Goal: Transaction & Acquisition: Book appointment/travel/reservation

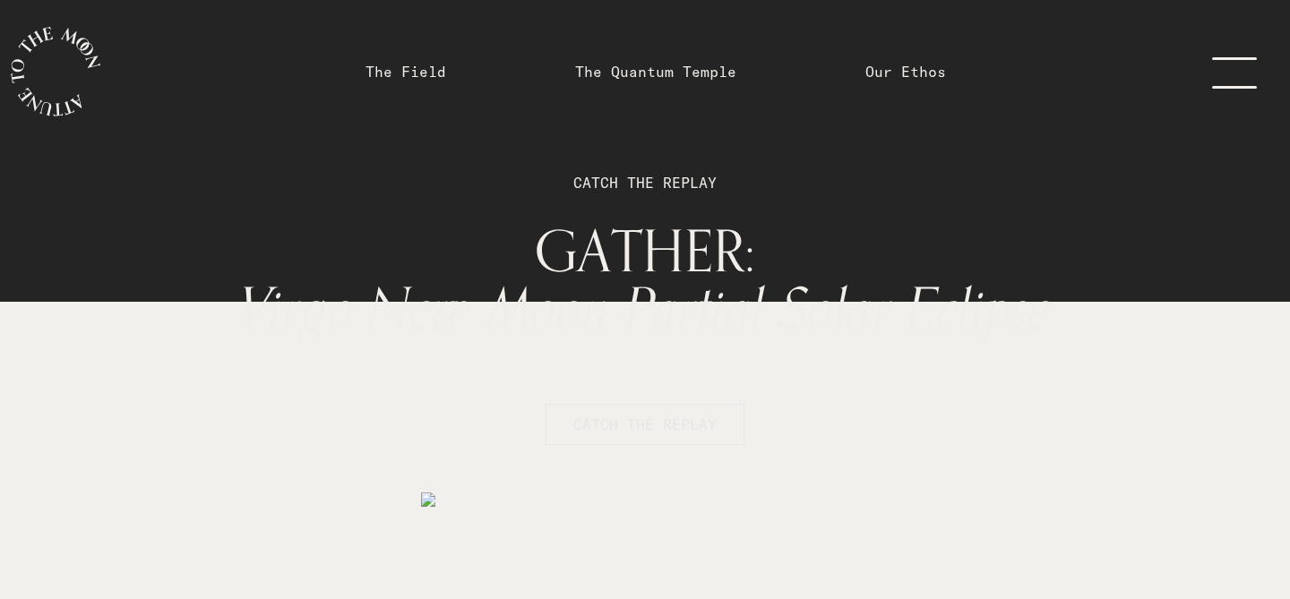
click at [629, 435] on button "CATCH THE REPLAY" at bounding box center [644, 424] width 199 height 41
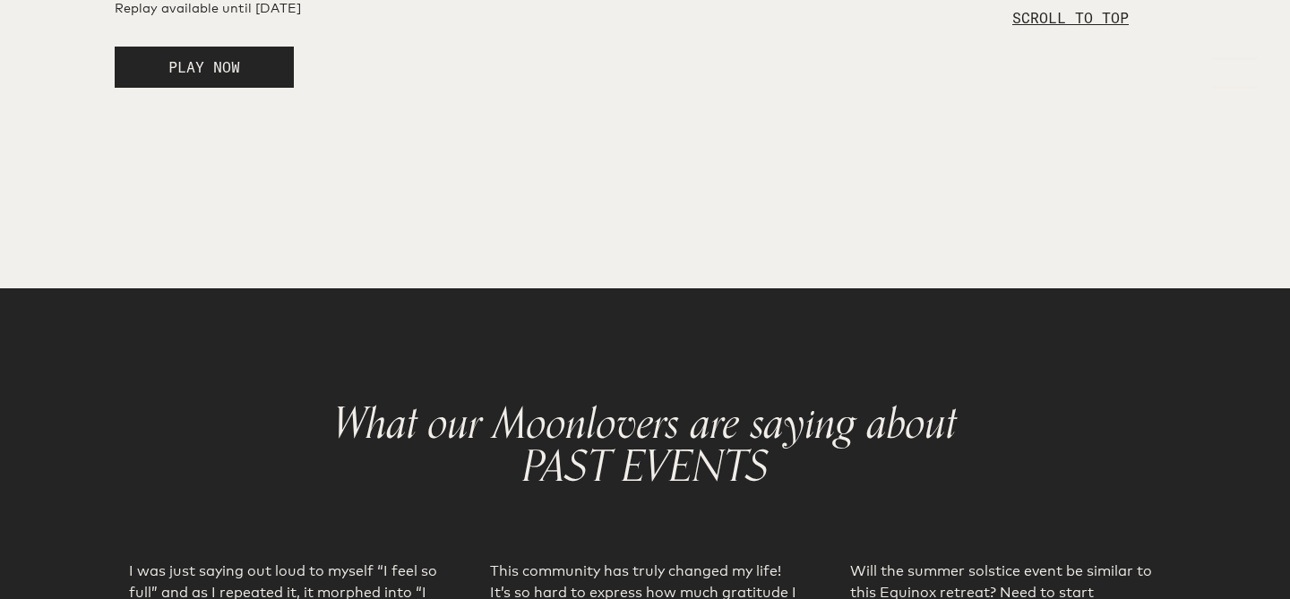
scroll to position [3101, 0]
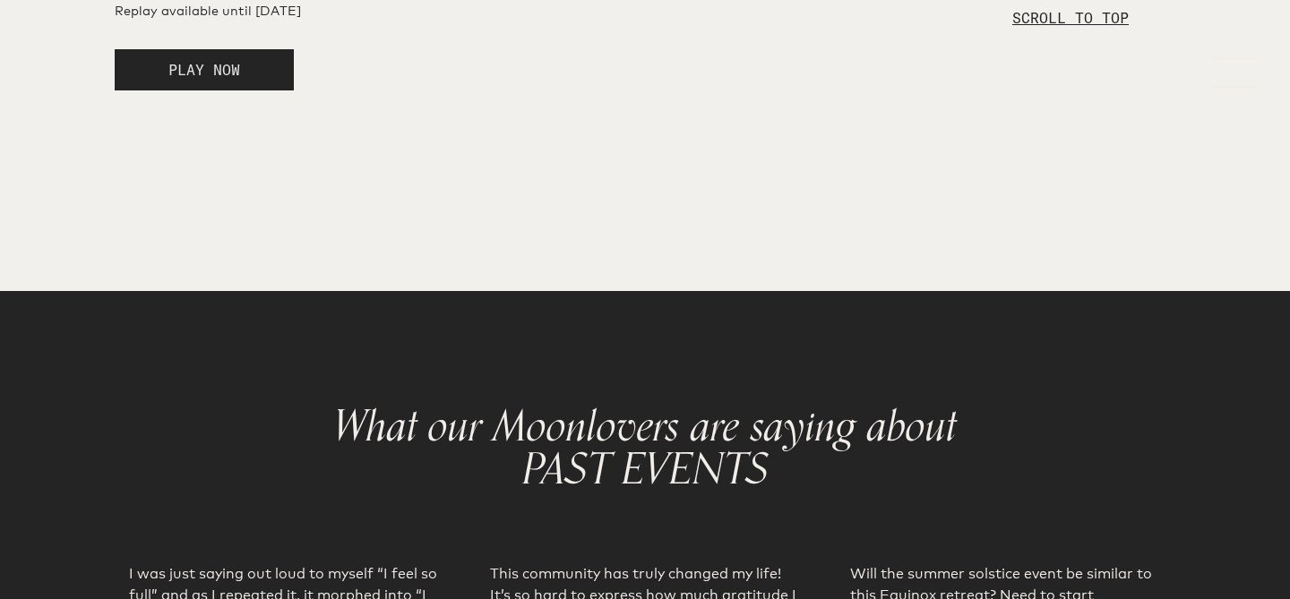
click at [210, 79] on span "PLAY NOW" at bounding box center [204, 70] width 72 height 18
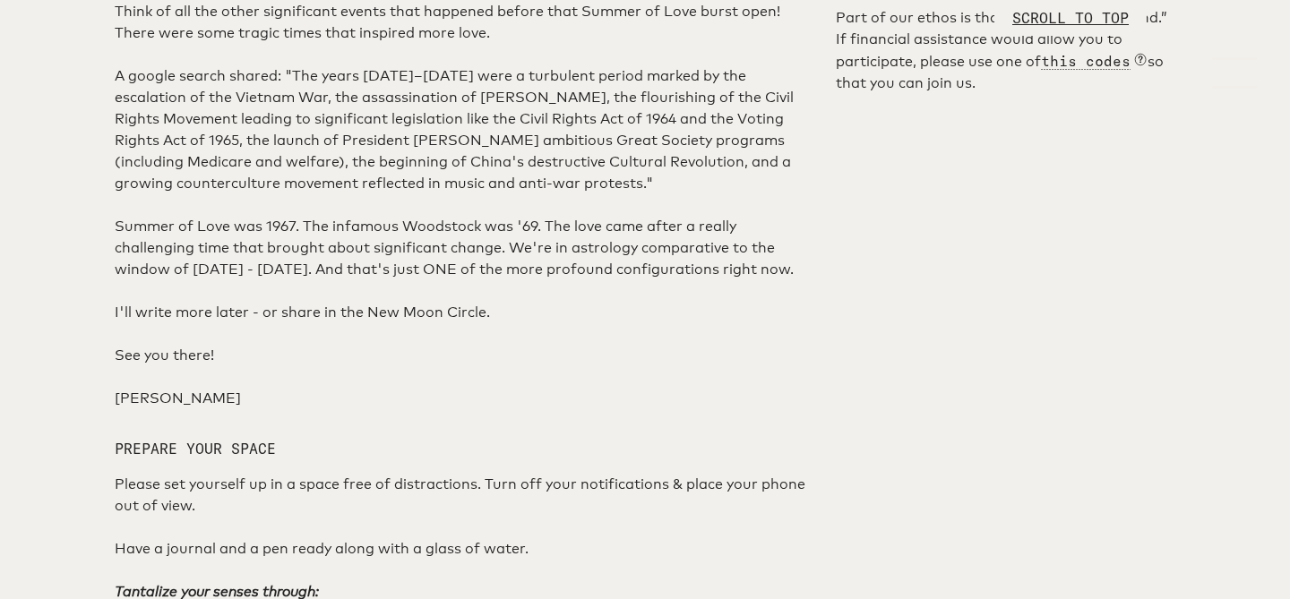
scroll to position [944, 0]
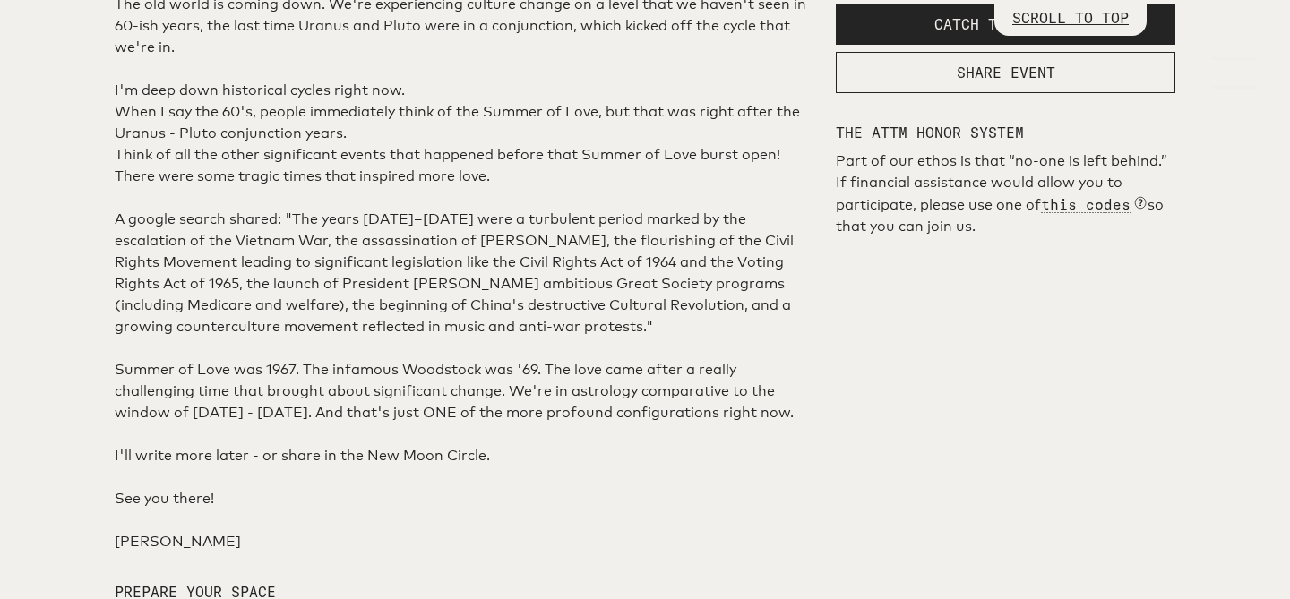
click at [745, 58] on p "The old world is coming down. We're experiencing culture change on a level that…" at bounding box center [464, 26] width 699 height 64
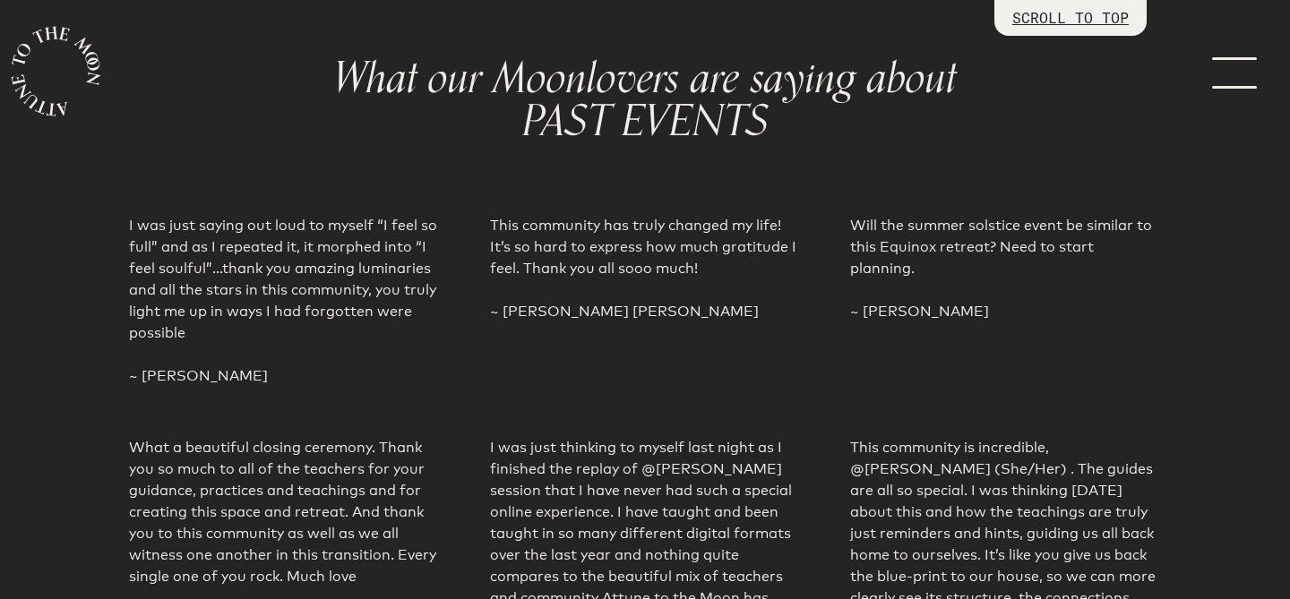
scroll to position [3381, 0]
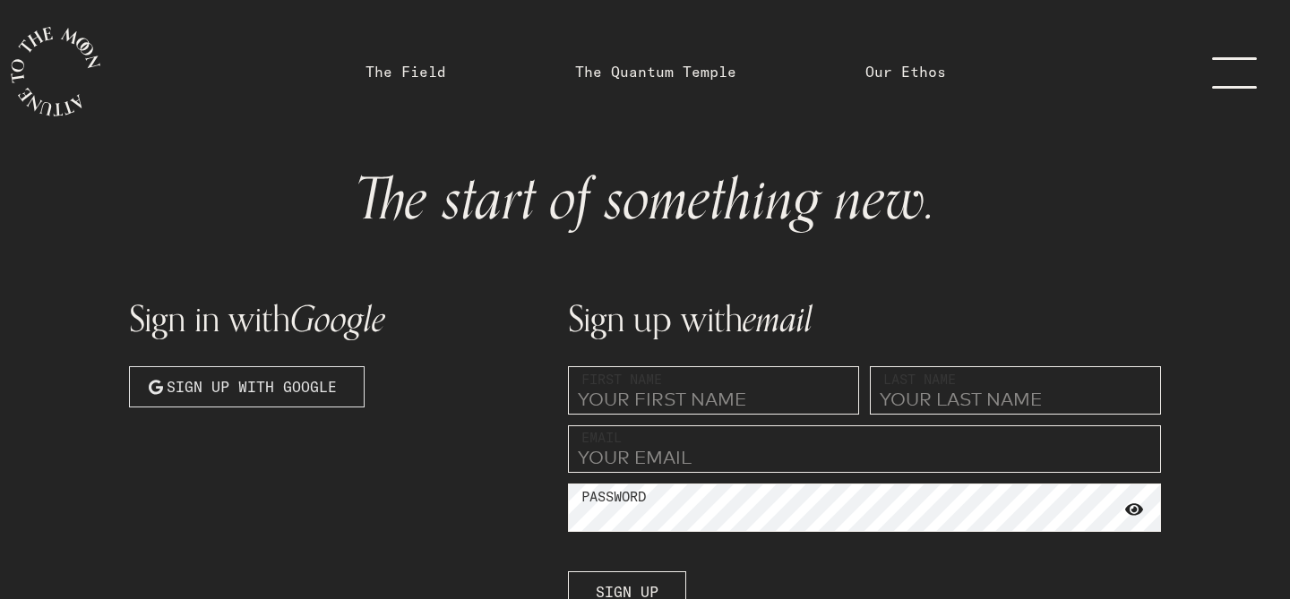
click at [290, 399] on button "Sign up with Google" at bounding box center [247, 386] width 236 height 41
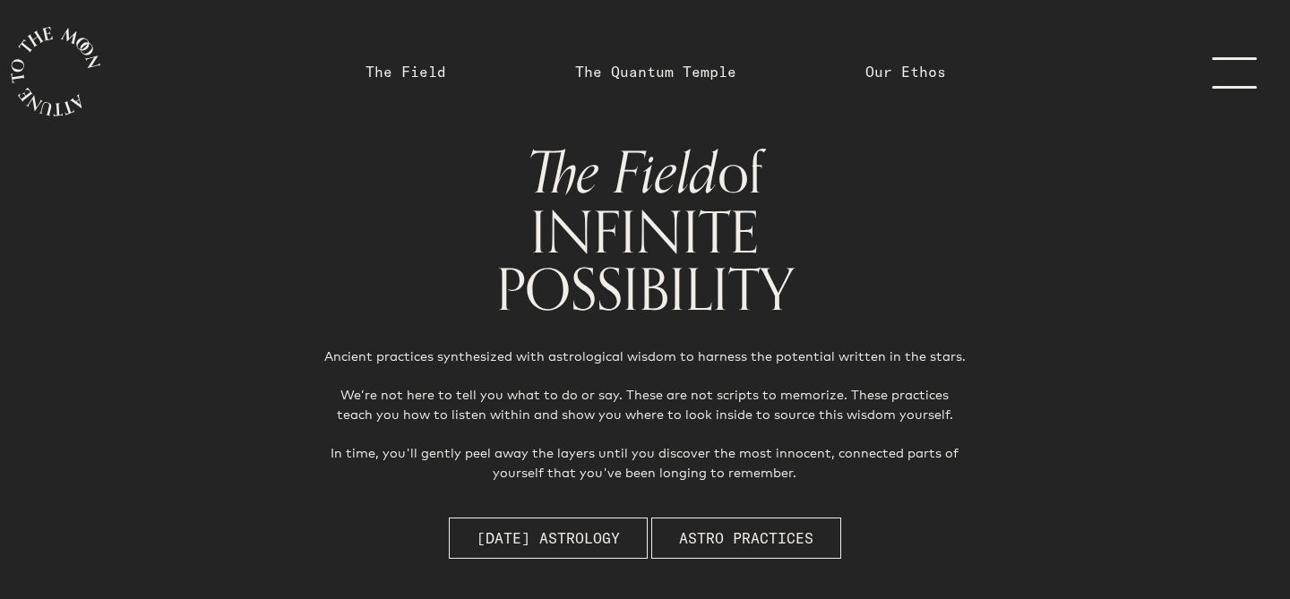
click at [1220, 58] on link "menu" at bounding box center [1245, 71] width 90 height 143
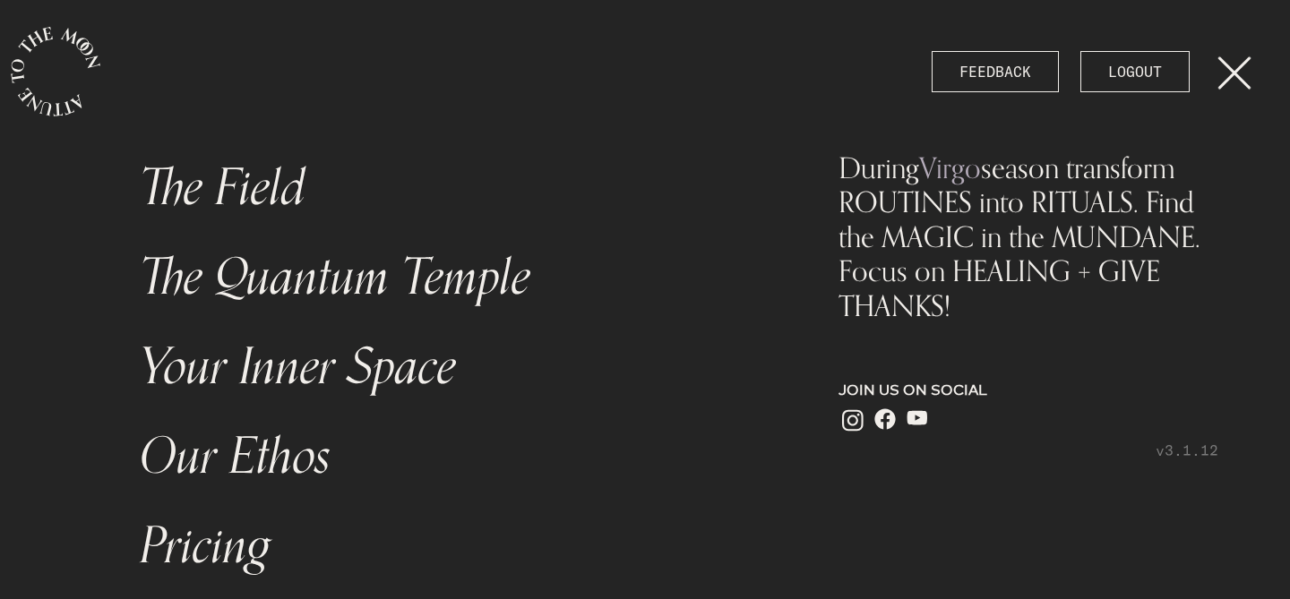
click at [264, 461] on link "Our Ethos" at bounding box center [451, 457] width 645 height 90
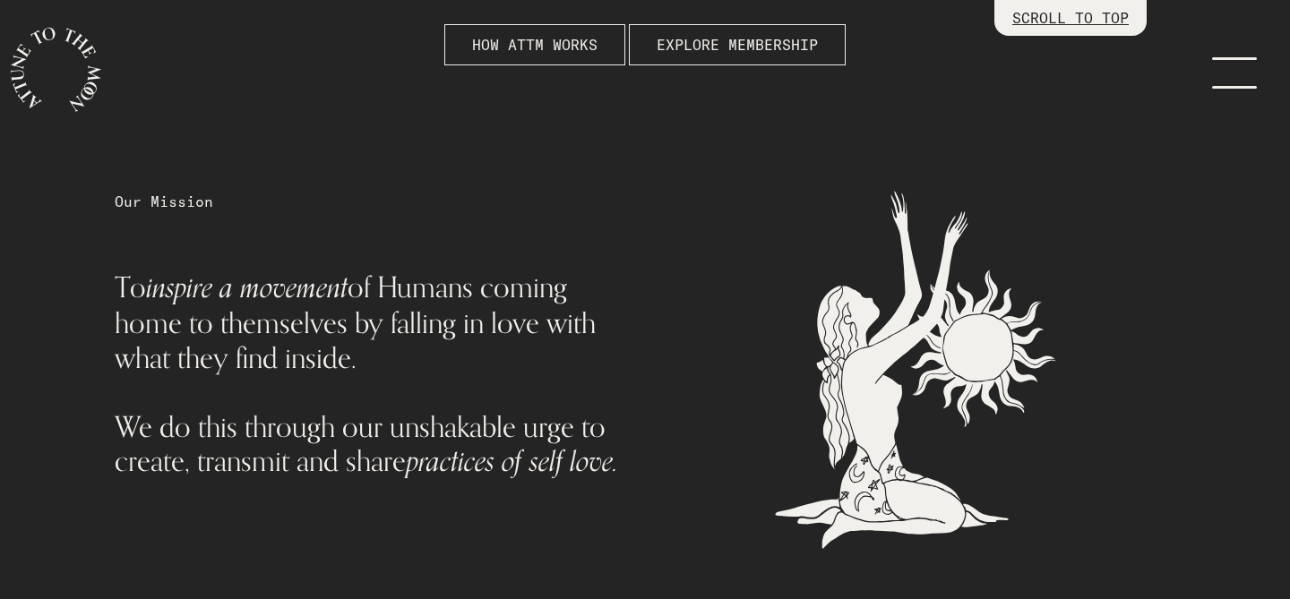
scroll to position [635, 0]
click at [787, 53] on span "EXPLORE MEMBERSHIP" at bounding box center [737, 43] width 161 height 21
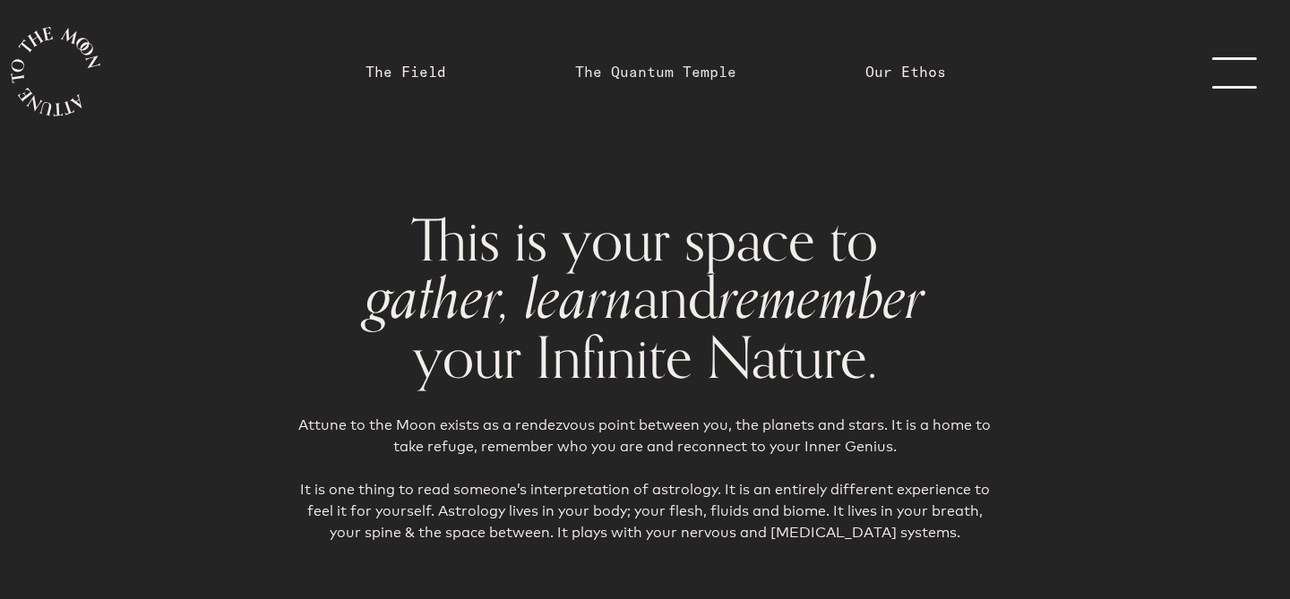
click at [688, 71] on link "The Quantum Temple" at bounding box center [655, 71] width 161 height 21
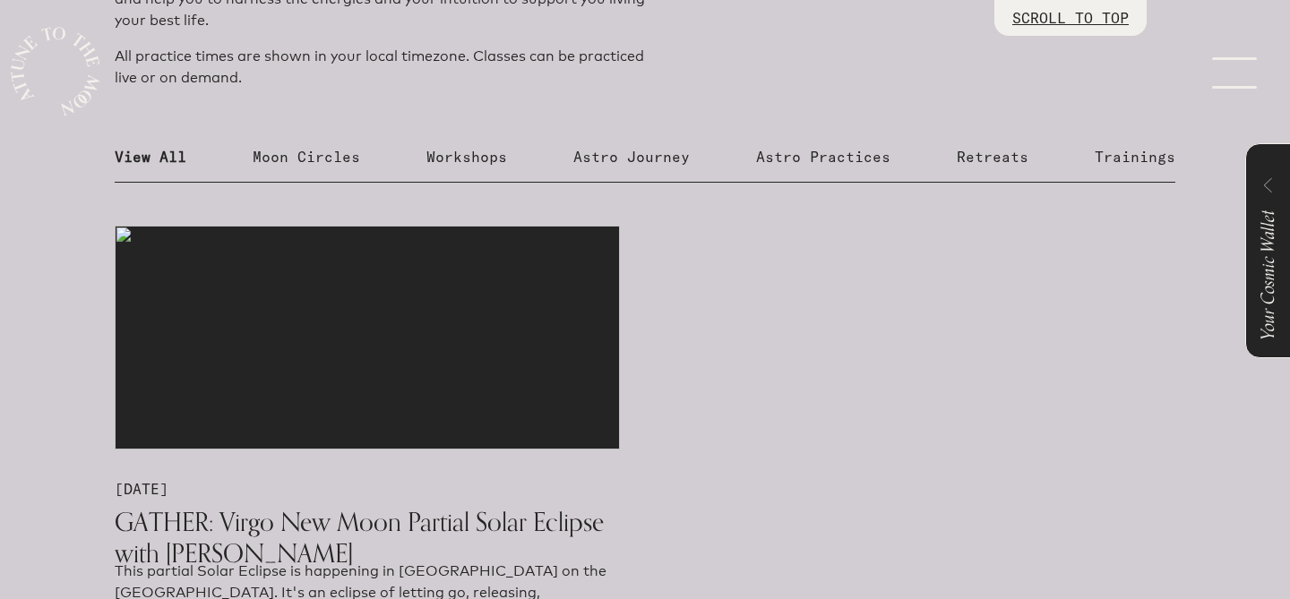
scroll to position [776, 0]
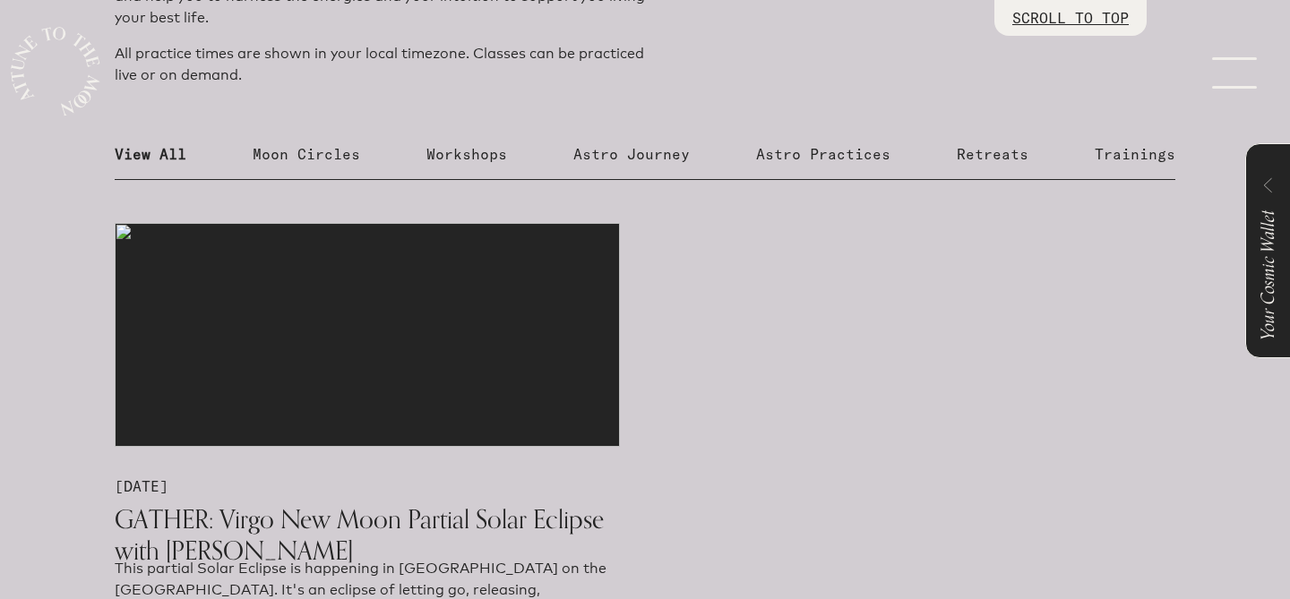
click at [491, 157] on p "Workshops" at bounding box center [466, 153] width 81 height 21
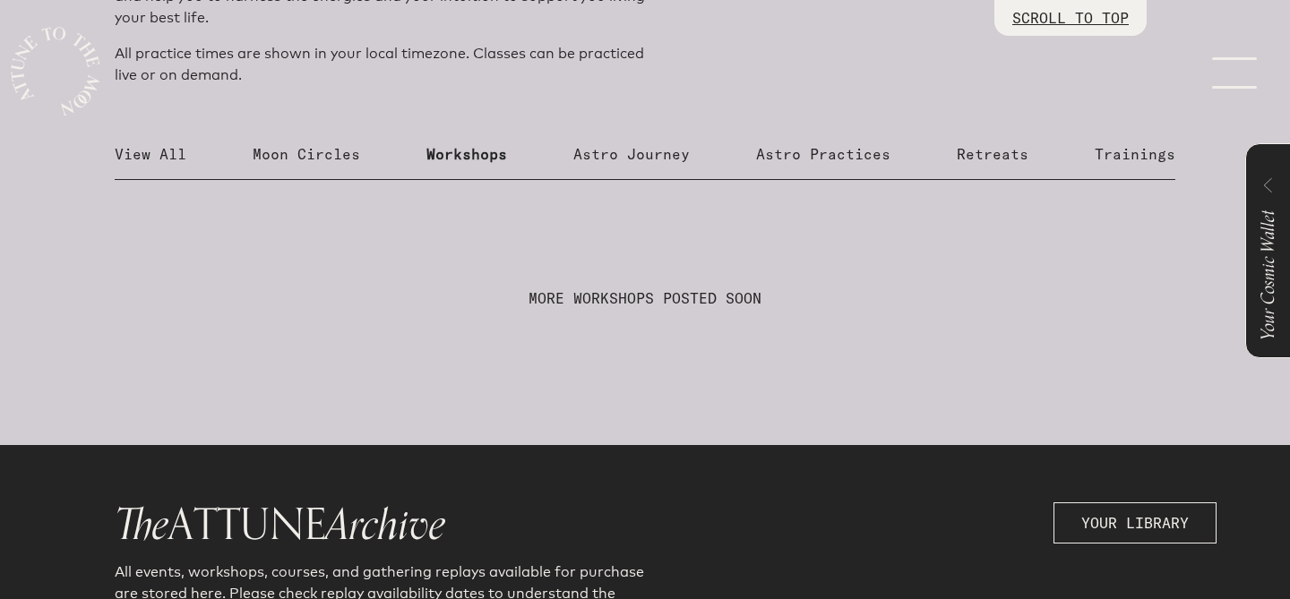
click at [647, 149] on p "Astro Journey" at bounding box center [631, 153] width 116 height 21
click at [275, 151] on p "Moon Circles" at bounding box center [306, 153] width 107 height 21
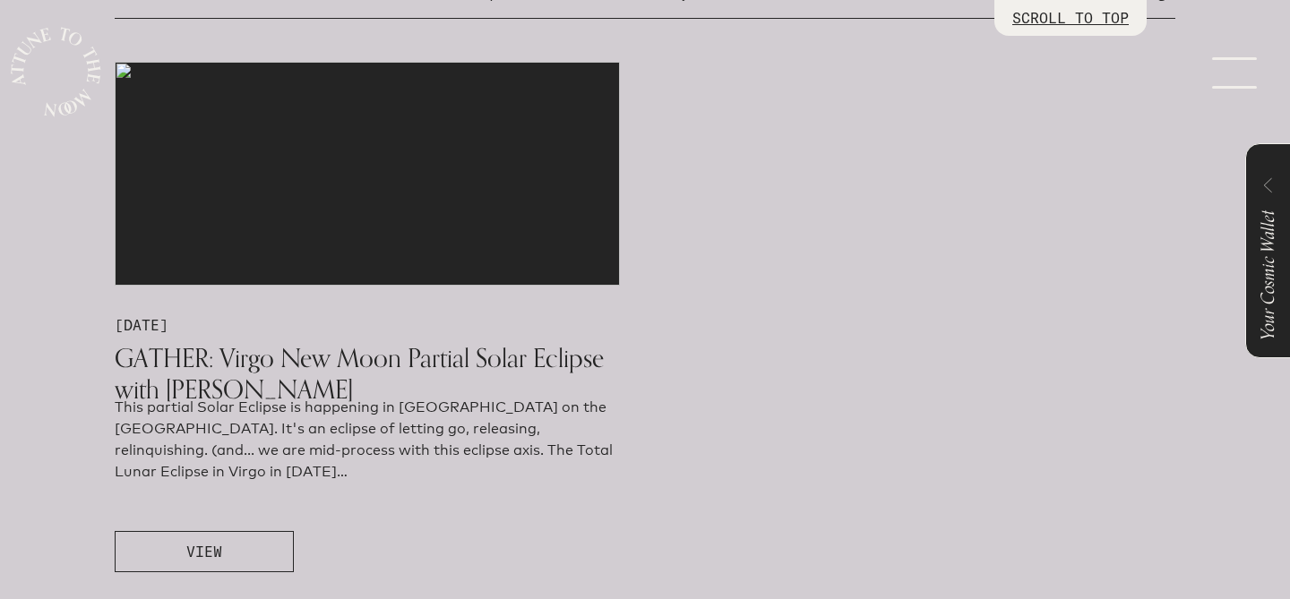
scroll to position [1005, 0]
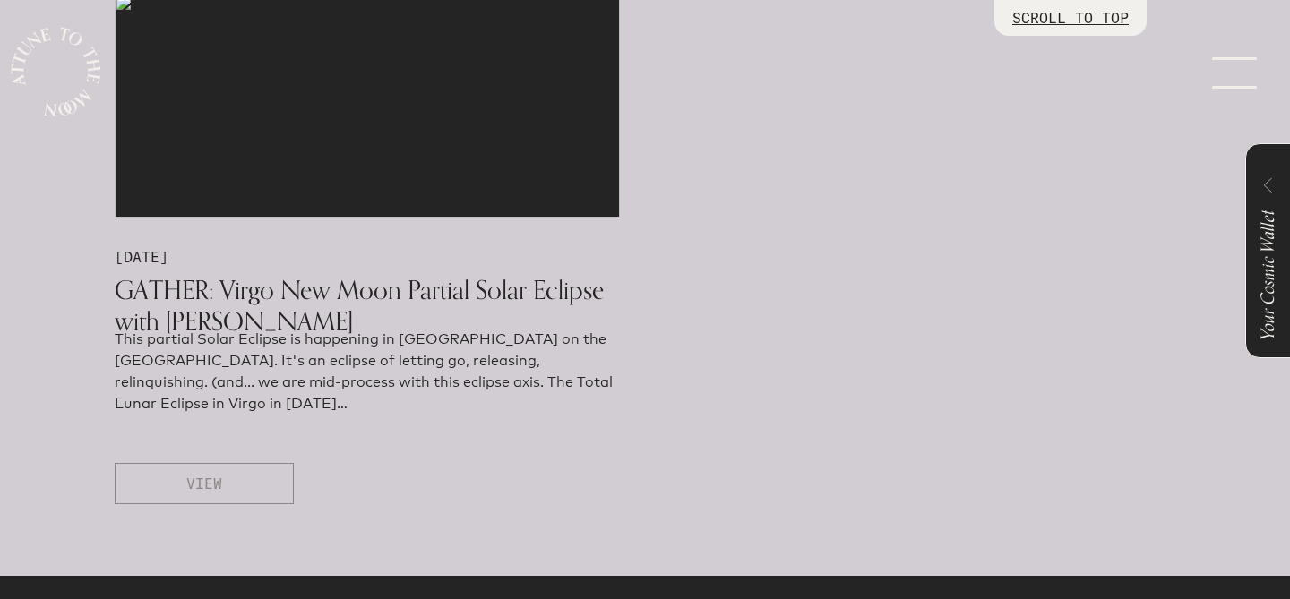
click at [244, 486] on button "VIEW" at bounding box center [204, 483] width 179 height 41
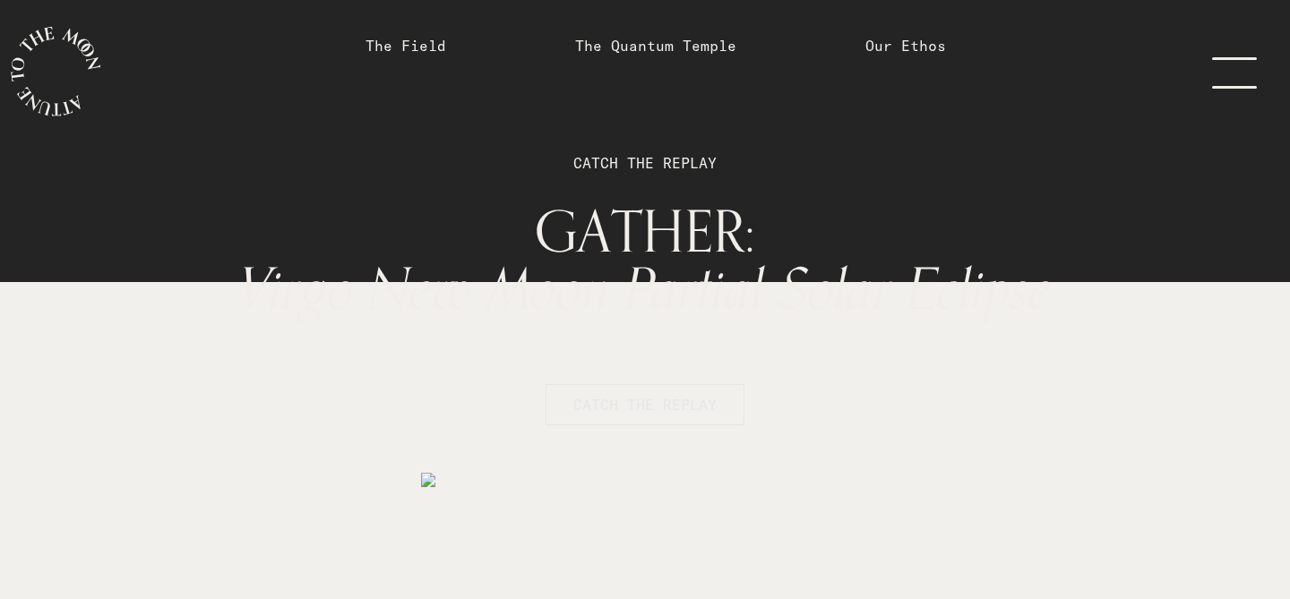
click at [601, 405] on span "CATCH THE REPLAY" at bounding box center [644, 404] width 143 height 21
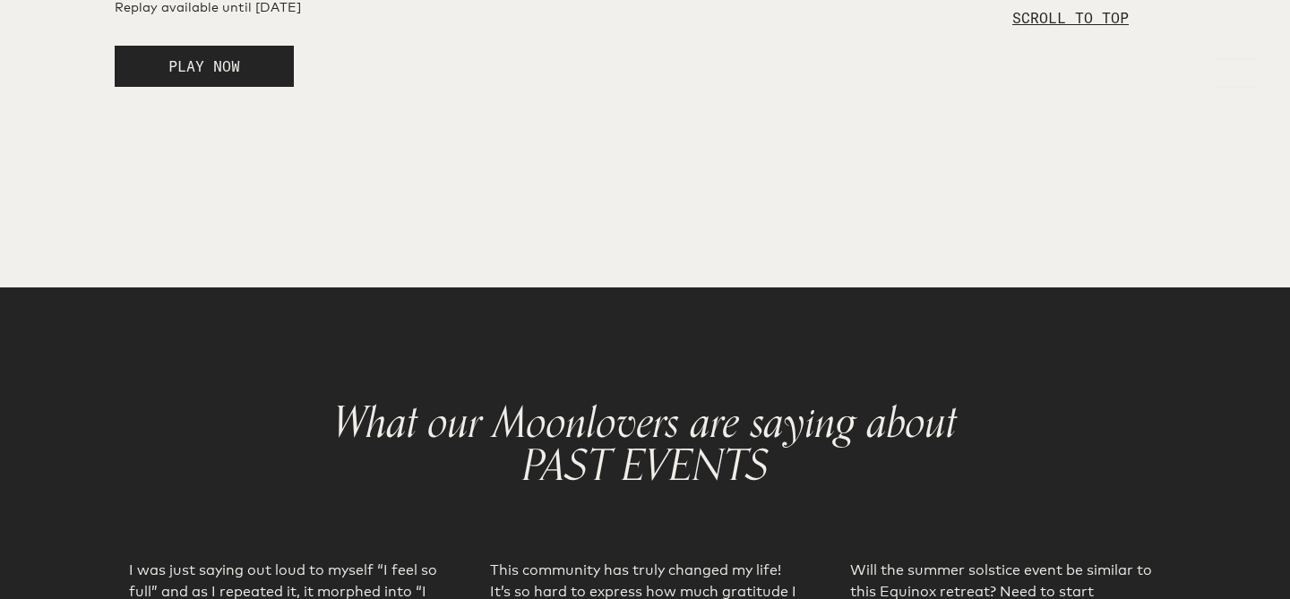
scroll to position [3136, 0]
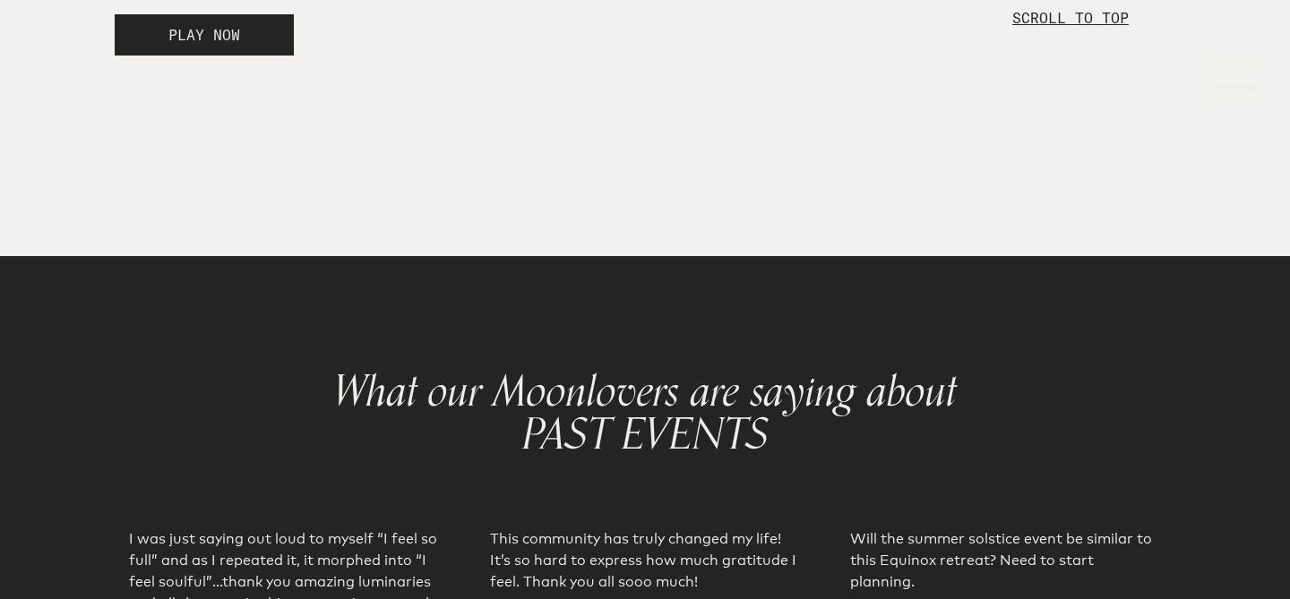
click at [224, 44] on span "PLAY NOW" at bounding box center [204, 35] width 72 height 18
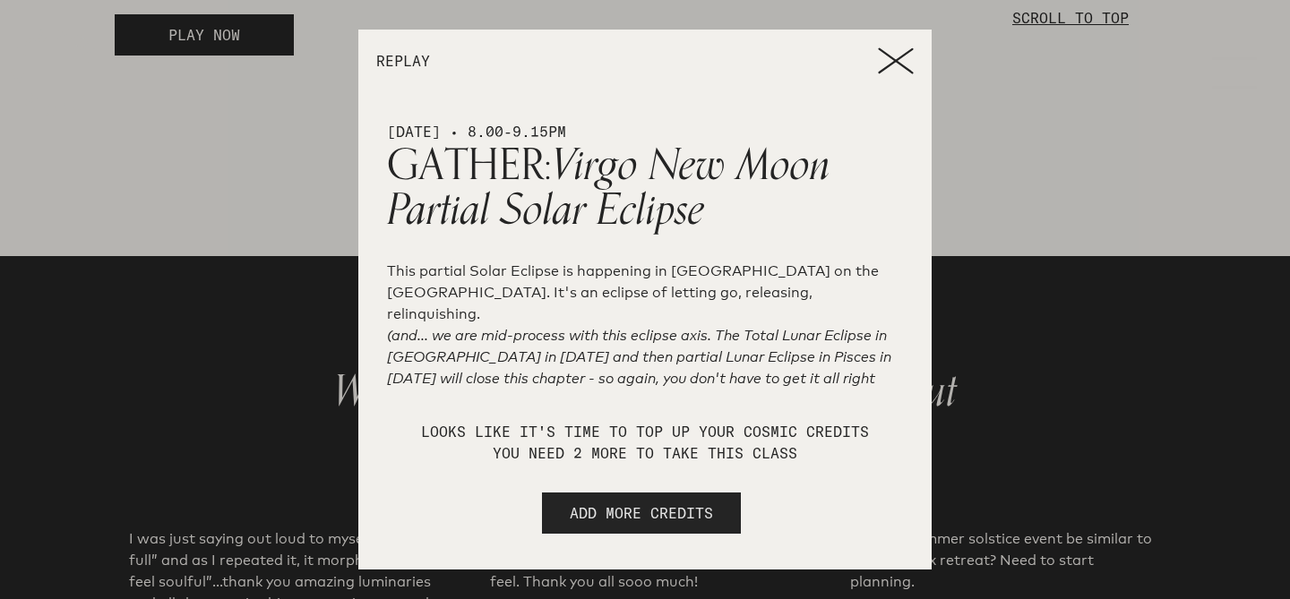
click at [674, 515] on span "ADD MORE CREDITS" at bounding box center [641, 512] width 143 height 21
select select "2"
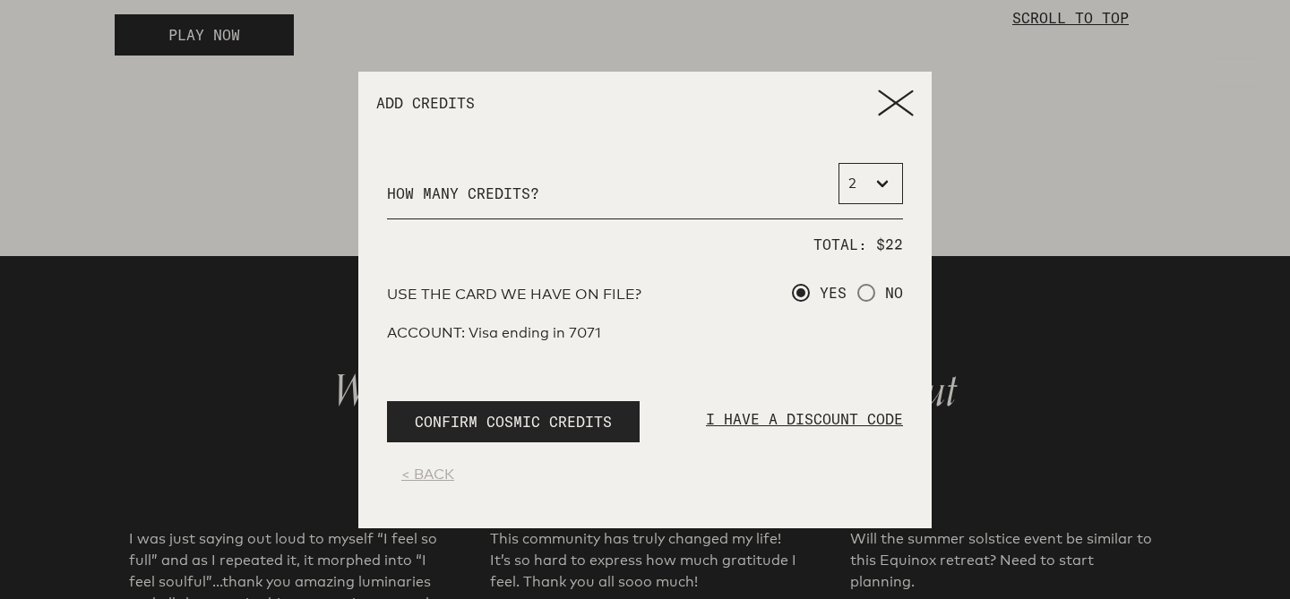
click at [777, 419] on p "I HAVE A DISCOUNT CODE" at bounding box center [804, 428] width 197 height 41
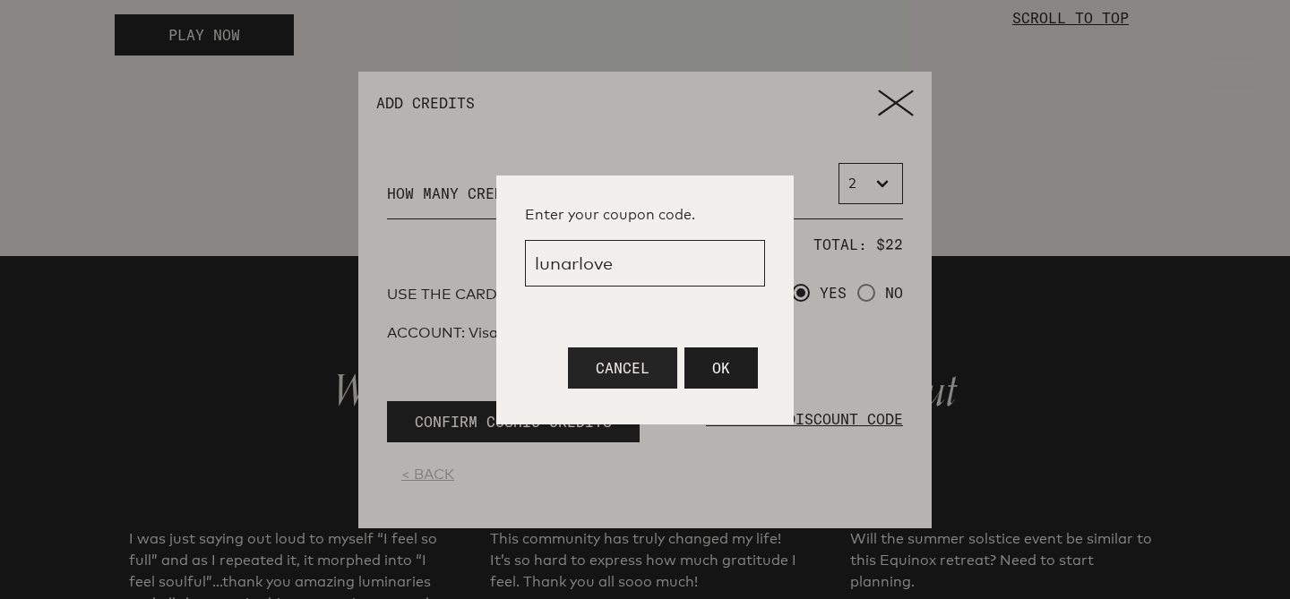
type input "lunarlove"
click at [712, 362] on span "OK" at bounding box center [721, 368] width 18 height 18
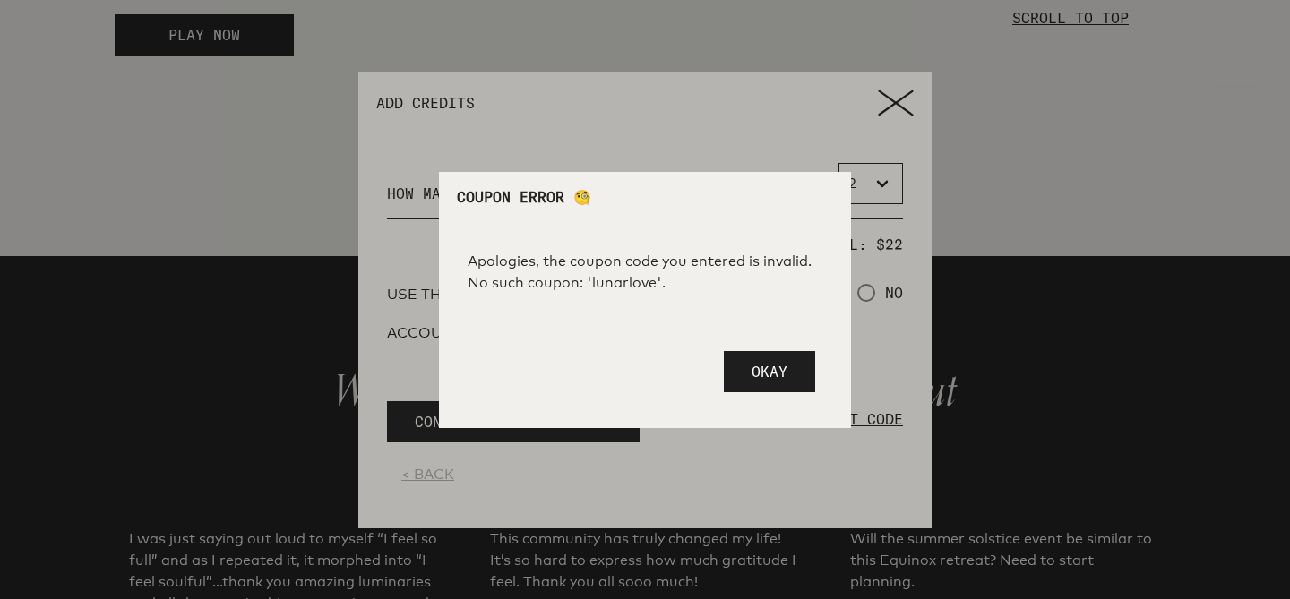
click at [775, 373] on span "Okay" at bounding box center [769, 372] width 36 height 18
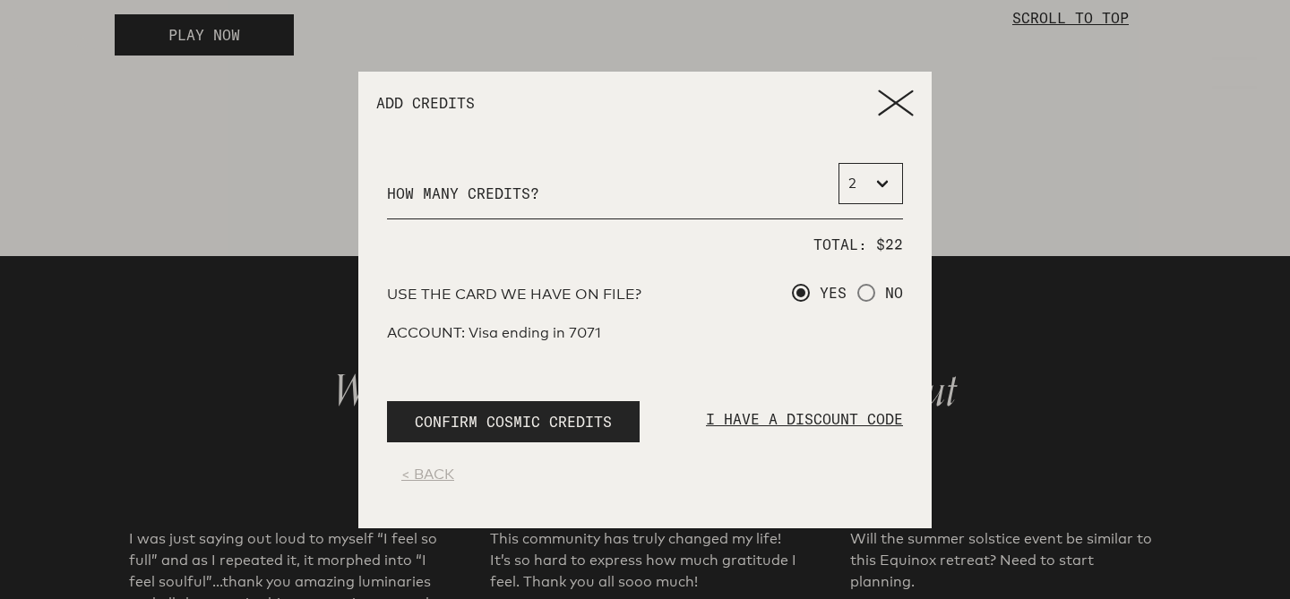
click at [902, 113] on icon at bounding box center [896, 103] width 36 height 27
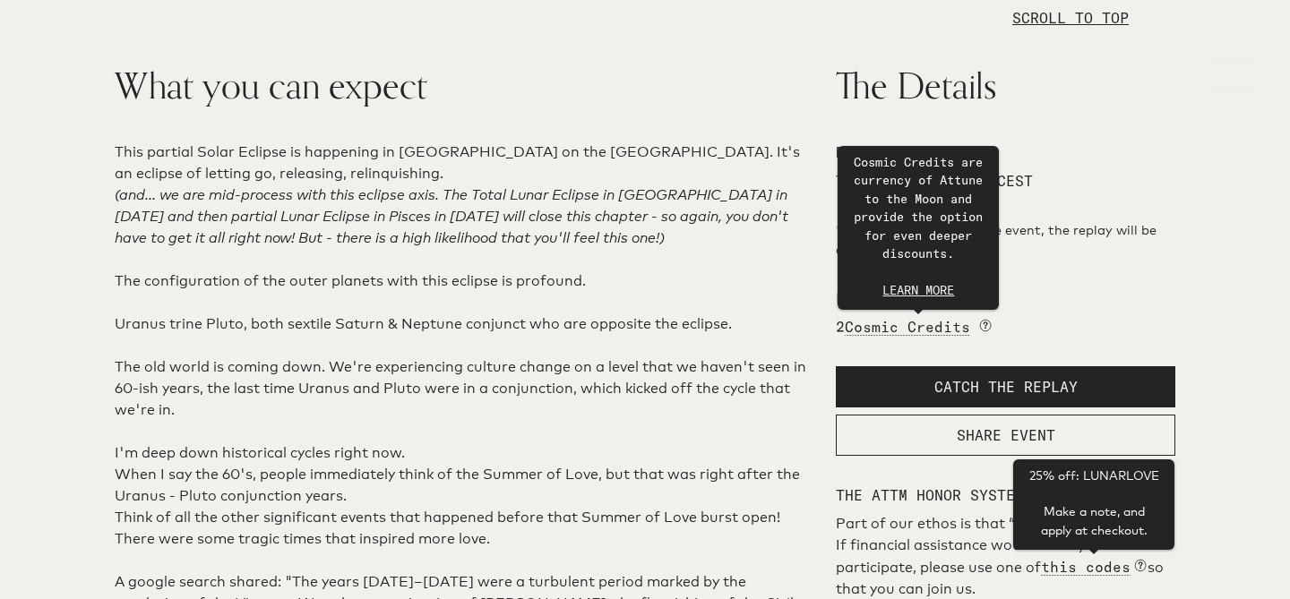
scroll to position [415, 0]
